Goal: Check status: Check status

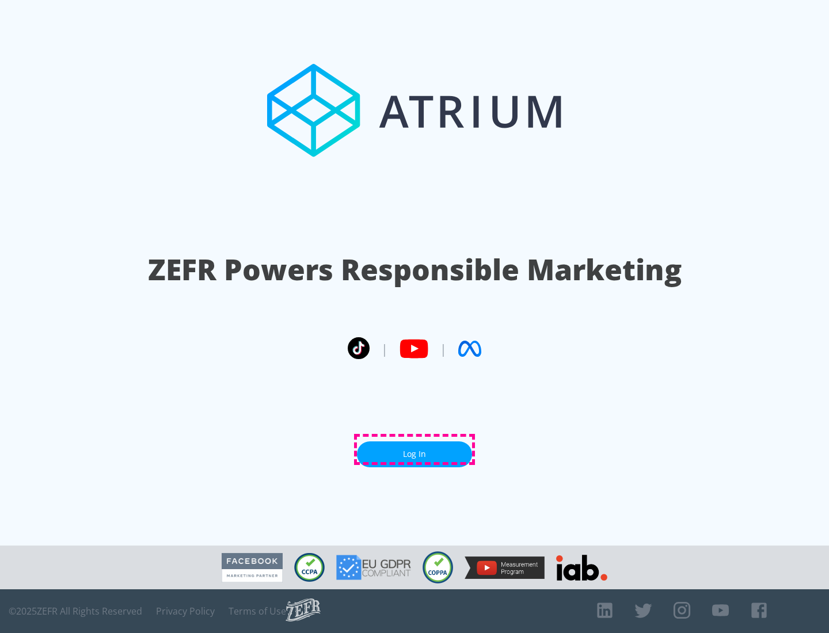
click at [414, 450] on link "Log In" at bounding box center [414, 454] width 115 height 26
